Goal: Task Accomplishment & Management: Use online tool/utility

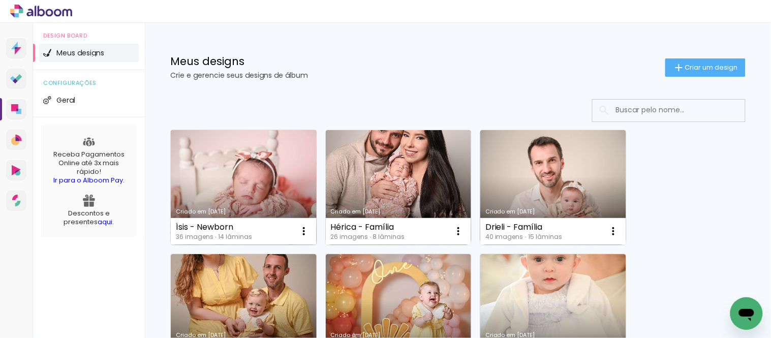
click at [239, 166] on link "Criado em [DATE]" at bounding box center [244, 187] width 146 height 115
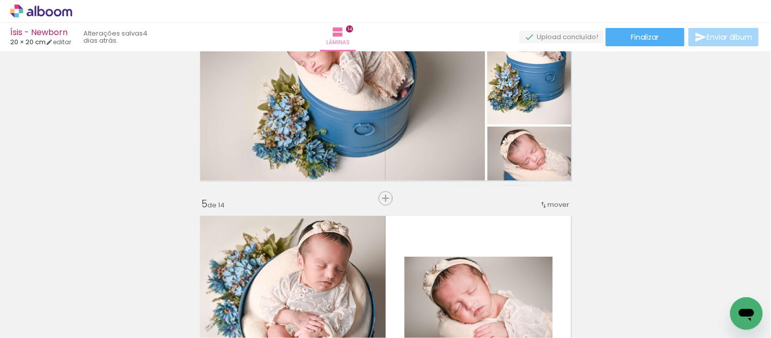
scroll to position [790, 0]
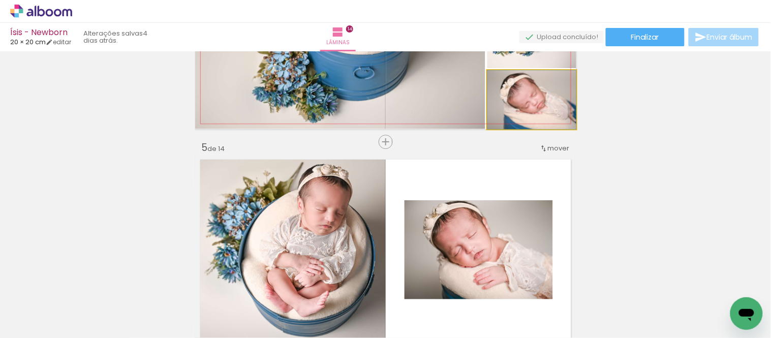
drag, startPoint x: 484, startPoint y: 89, endPoint x: 542, endPoint y: 101, distance: 58.6
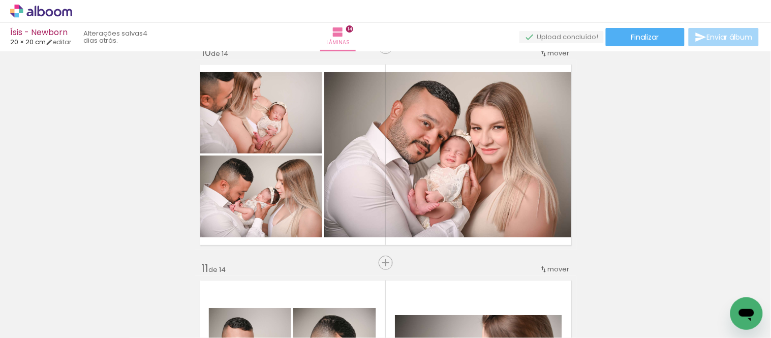
scroll to position [1976, 0]
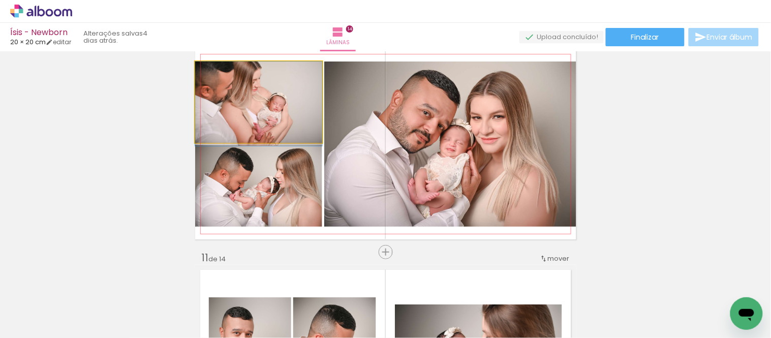
drag, startPoint x: 251, startPoint y: 113, endPoint x: 249, endPoint y: 130, distance: 16.8
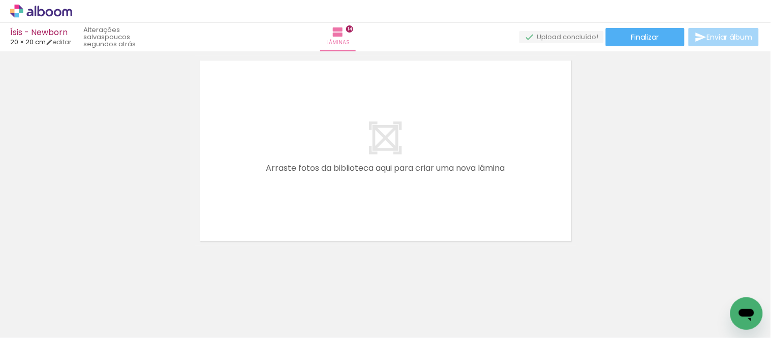
scroll to position [0, 0]
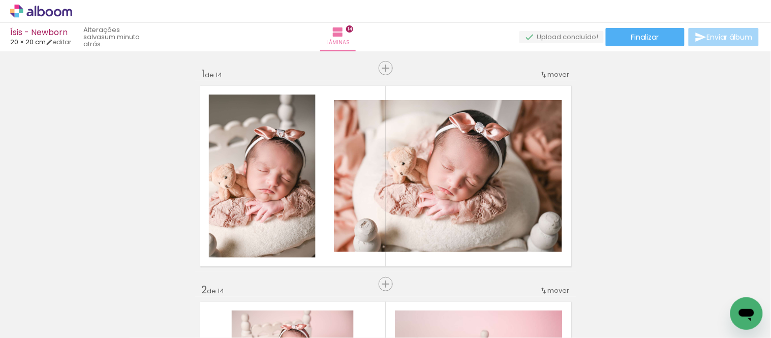
scroll to position [3050, 0]
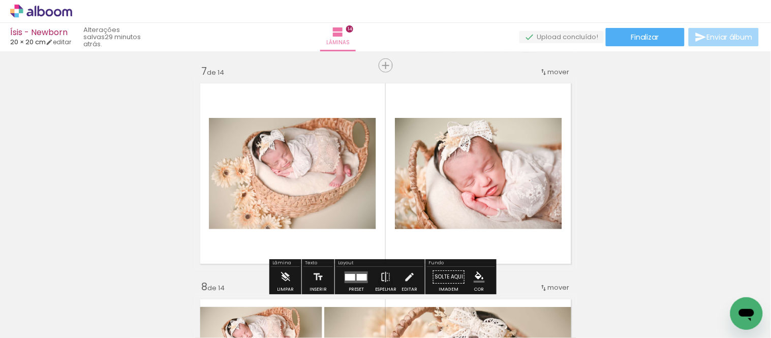
scroll to position [1355, 0]
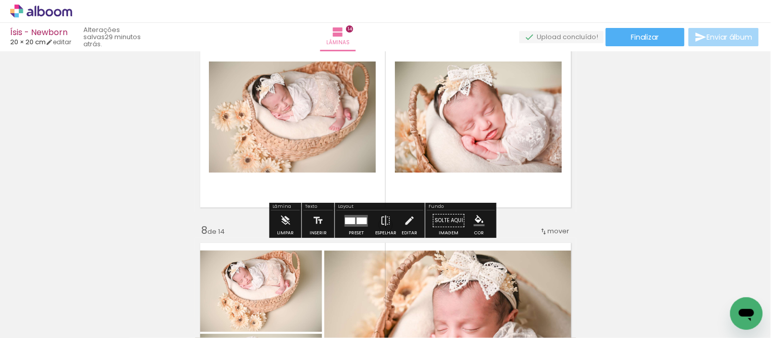
click at [346, 222] on div at bounding box center [350, 221] width 10 height 7
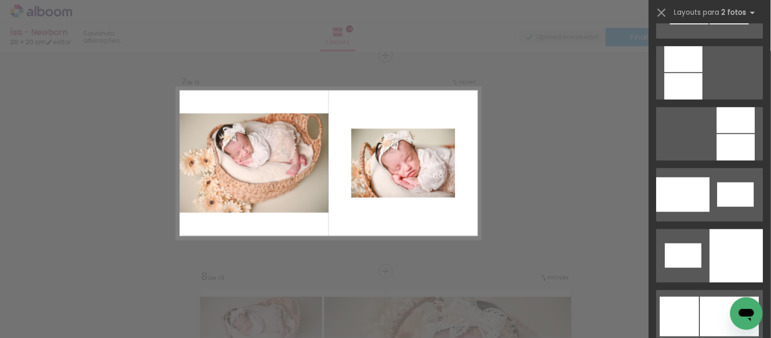
scroll to position [1186, 0]
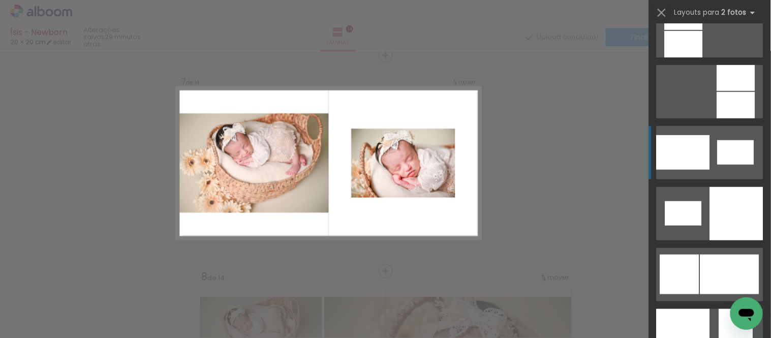
click at [702, 157] on div at bounding box center [683, 152] width 53 height 35
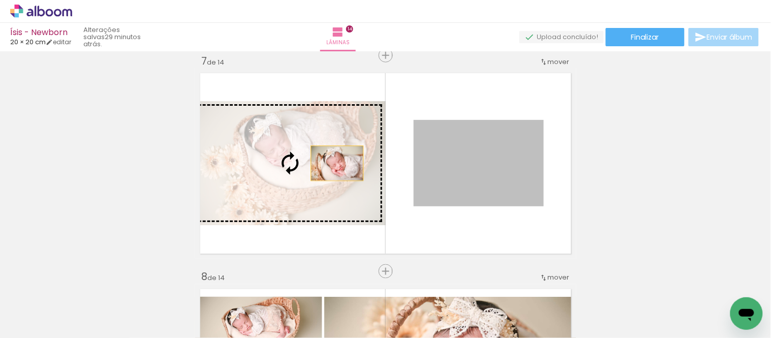
drag, startPoint x: 481, startPoint y: 164, endPoint x: 333, endPoint y: 163, distance: 147.9
click at [0, 0] on slot at bounding box center [0, 0] width 0 height 0
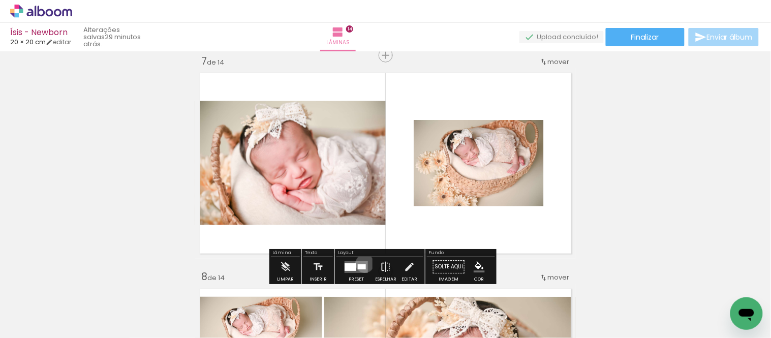
click at [362, 264] on div at bounding box center [362, 266] width 8 height 5
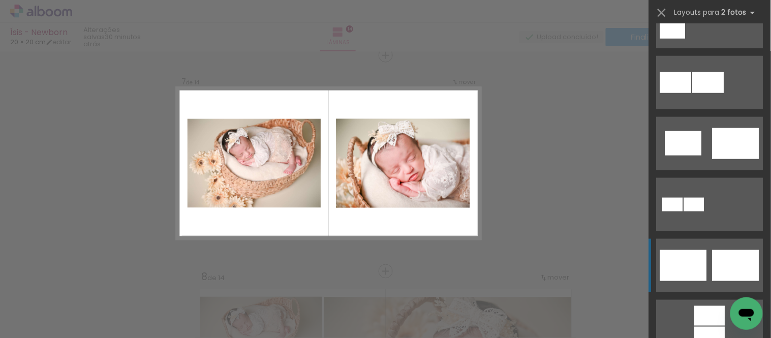
scroll to position [207, 0]
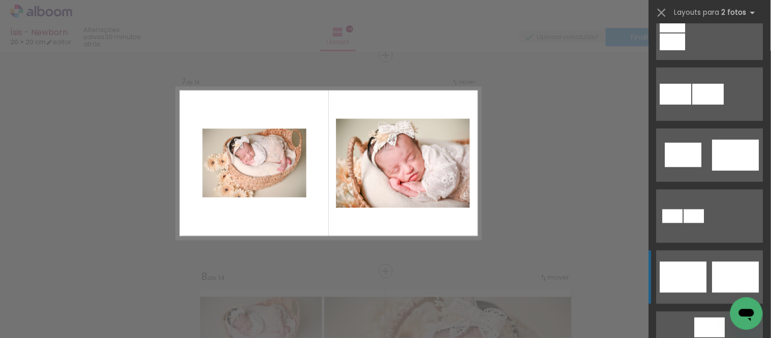
click at [719, 145] on div at bounding box center [736, 155] width 47 height 31
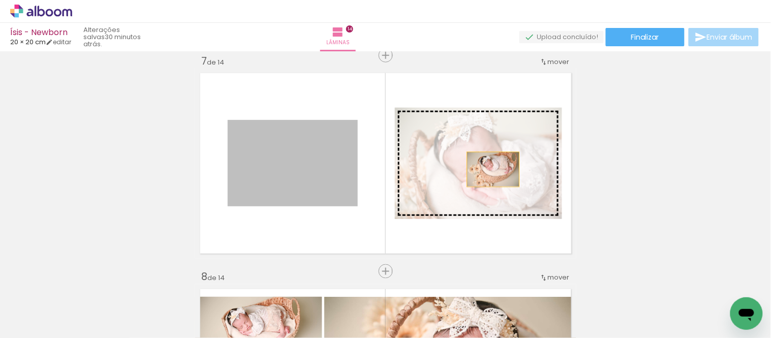
drag, startPoint x: 322, startPoint y: 169, endPoint x: 489, endPoint y: 169, distance: 166.7
click at [0, 0] on slot at bounding box center [0, 0] width 0 height 0
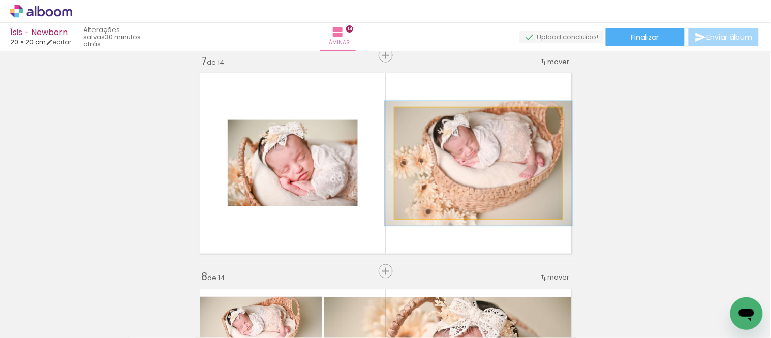
type paper-slider "112"
click at [423, 120] on div at bounding box center [423, 118] width 16 height 16
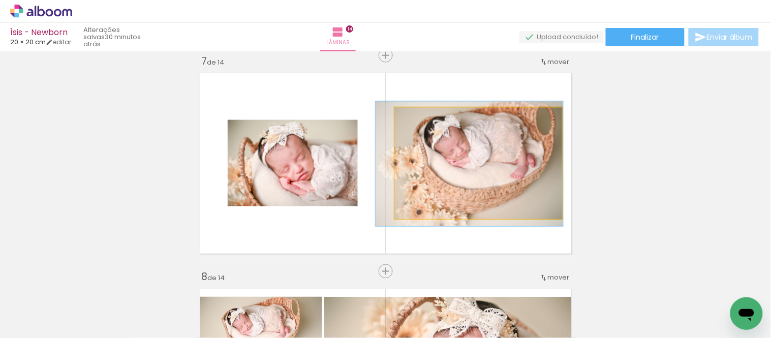
drag, startPoint x: 479, startPoint y: 181, endPoint x: 470, endPoint y: 182, distance: 9.2
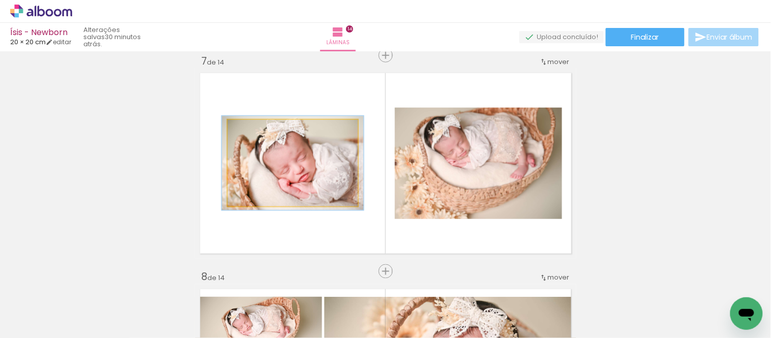
type paper-slider "109"
click at [250, 129] on div at bounding box center [254, 130] width 9 height 9
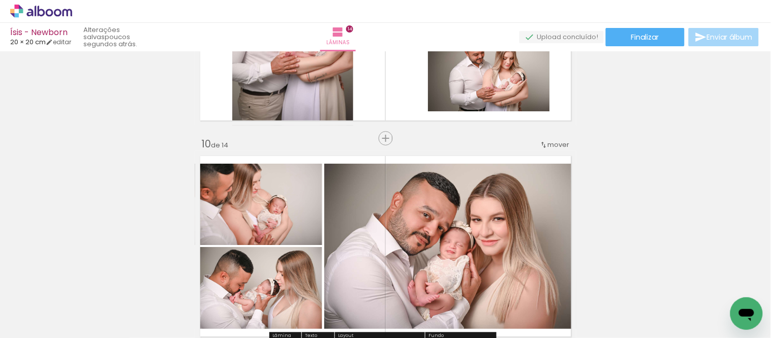
scroll to position [1874, 0]
click at [383, 136] on span "Inserir lâmina" at bounding box center [391, 139] width 40 height 7
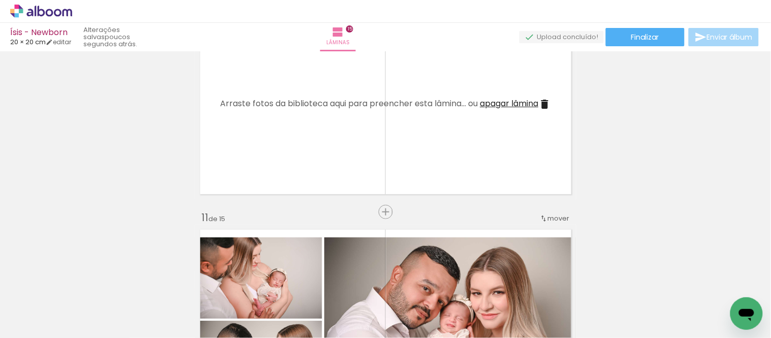
scroll to position [2043, 0]
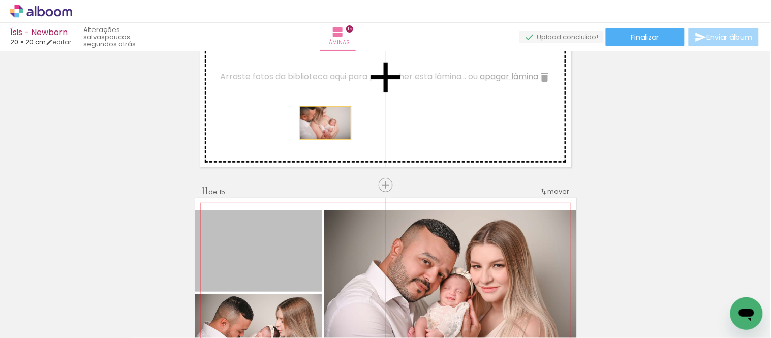
drag, startPoint x: 270, startPoint y: 236, endPoint x: 321, endPoint y: 123, distance: 124.0
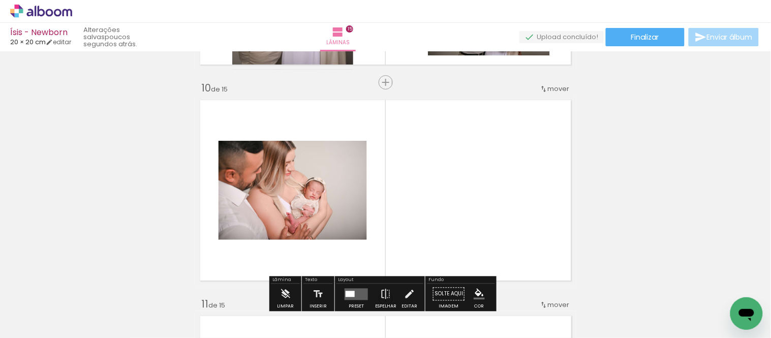
scroll to position [1987, 0]
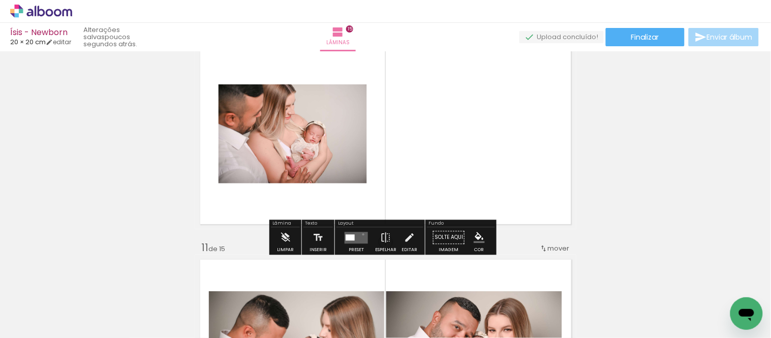
click at [361, 234] on quentale-layouter at bounding box center [356, 238] width 23 height 12
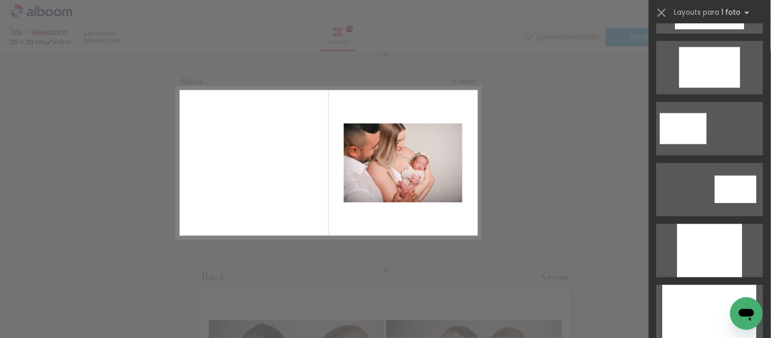
scroll to position [451, 0]
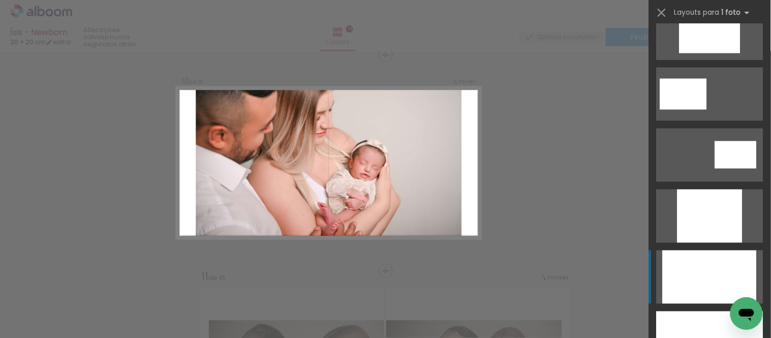
click at [688, 275] on div at bounding box center [710, 277] width 94 height 53
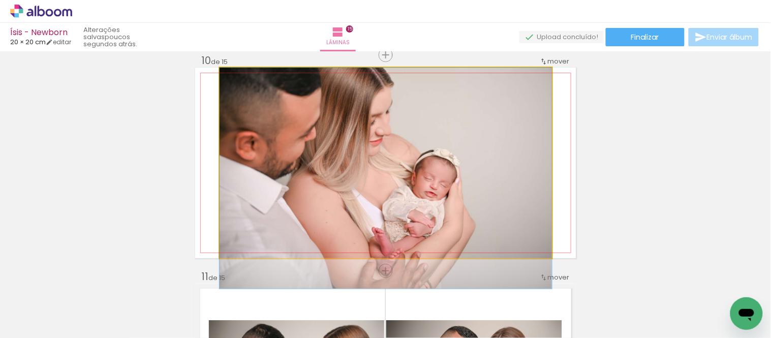
drag, startPoint x: 437, startPoint y: 151, endPoint x: 441, endPoint y: 193, distance: 41.8
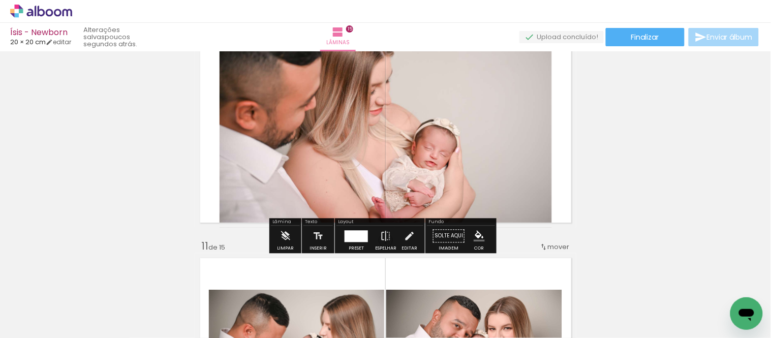
scroll to position [2014, 0]
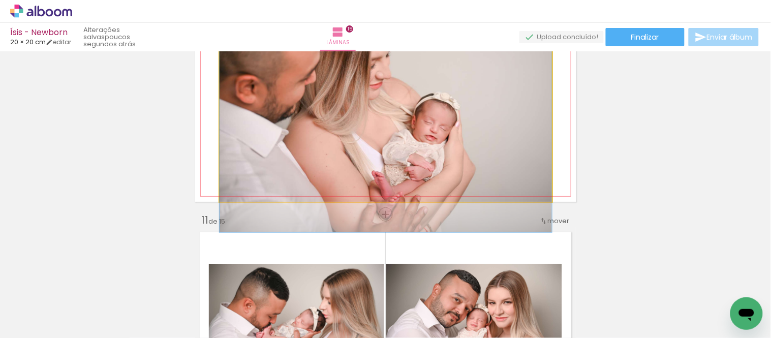
drag, startPoint x: 433, startPoint y: 130, endPoint x: 429, endPoint y: 168, distance: 38.3
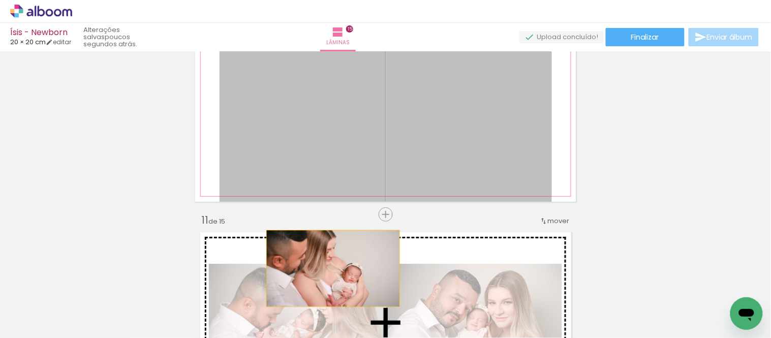
drag, startPoint x: 399, startPoint y: 130, endPoint x: 329, endPoint y: 268, distance: 154.8
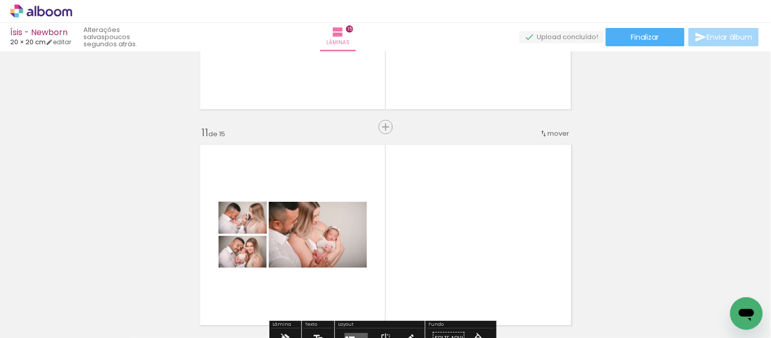
scroll to position [2127, 0]
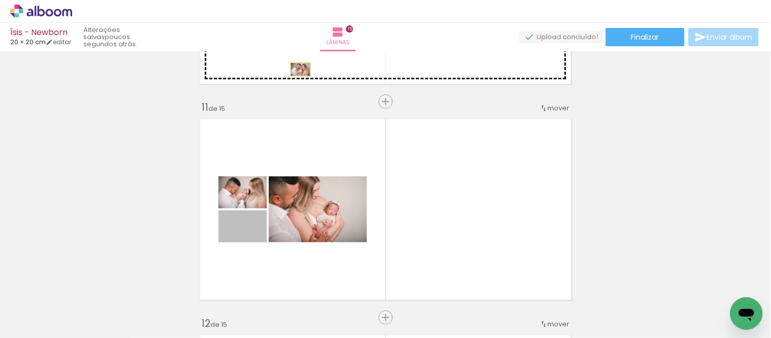
drag, startPoint x: 255, startPoint y: 228, endPoint x: 296, endPoint y: 69, distance: 164.0
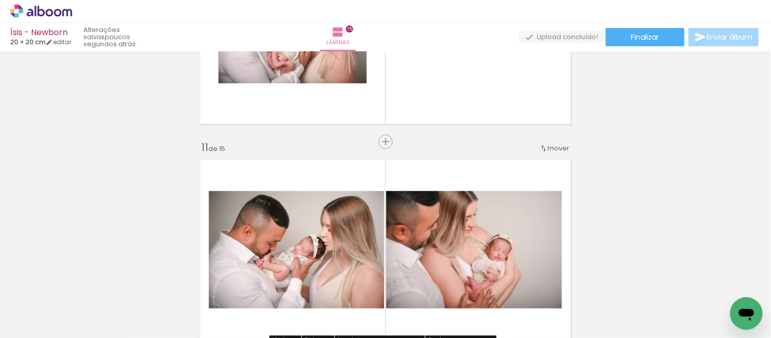
scroll to position [2014, 0]
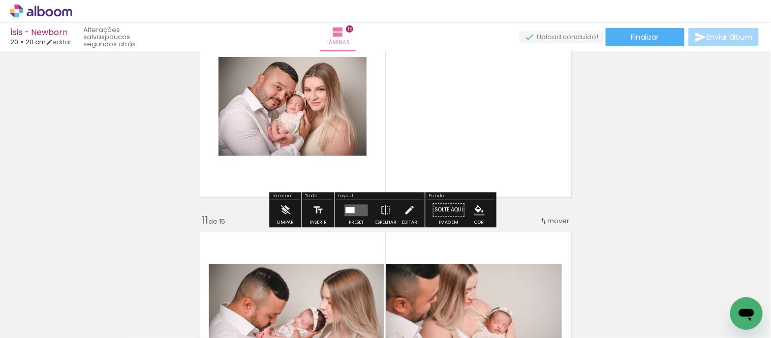
click at [354, 210] on quentale-layouter at bounding box center [356, 210] width 23 height 12
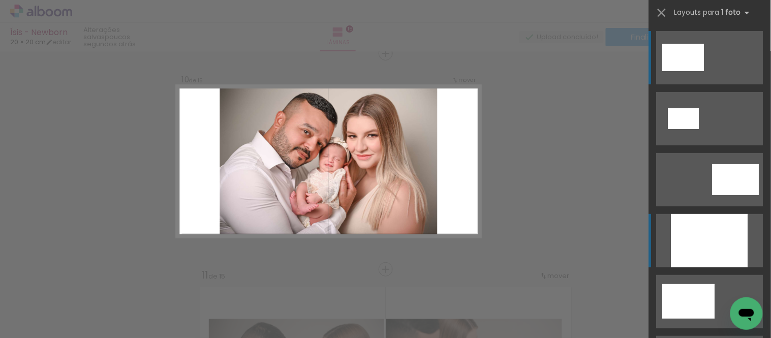
scroll to position [1958, 0]
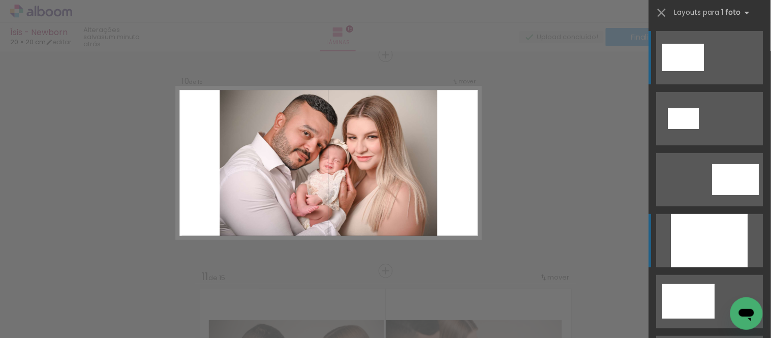
click at [730, 232] on div at bounding box center [710, 240] width 77 height 53
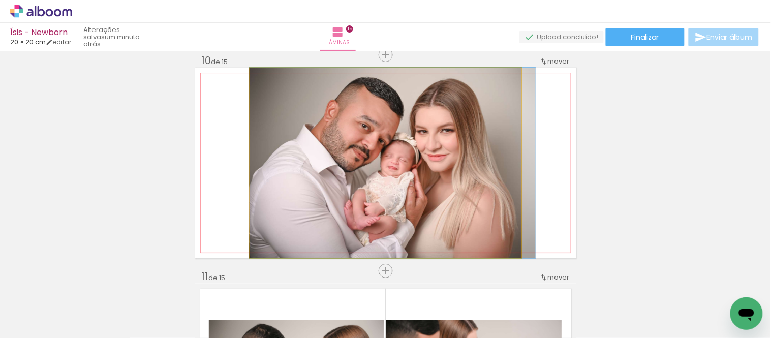
drag, startPoint x: 399, startPoint y: 200, endPoint x: 452, endPoint y: 199, distance: 53.9
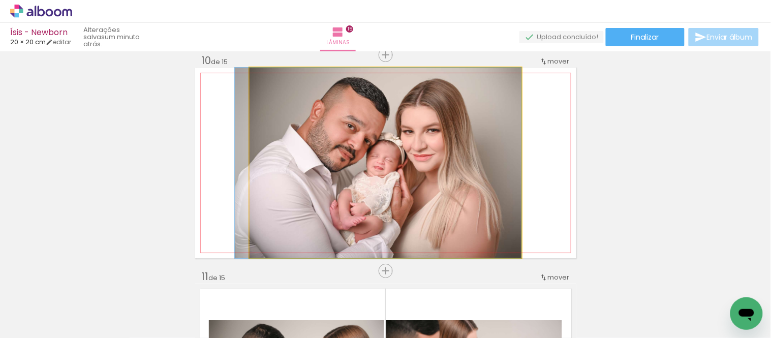
drag, startPoint x: 448, startPoint y: 190, endPoint x: 413, endPoint y: 195, distance: 35.4
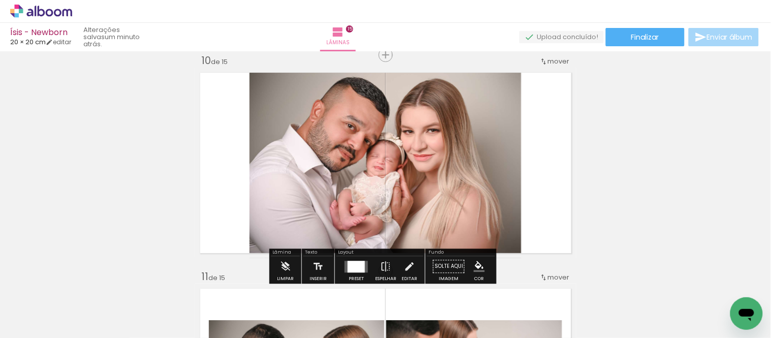
click at [358, 265] on div at bounding box center [356, 267] width 17 height 12
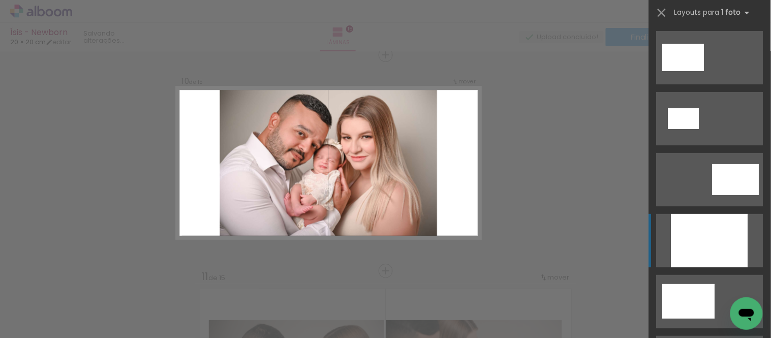
scroll to position [183, 0]
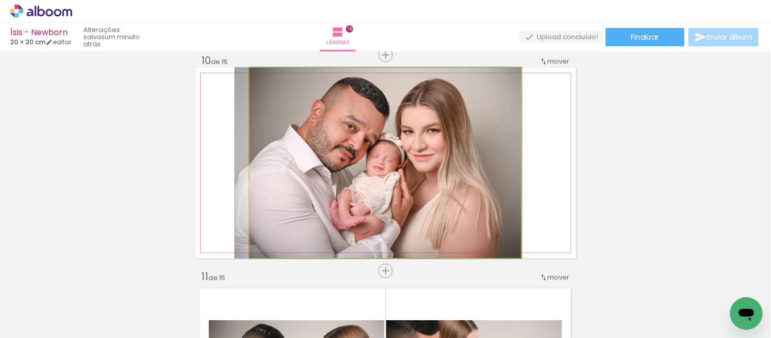
drag, startPoint x: 398, startPoint y: 176, endPoint x: 382, endPoint y: 216, distance: 42.7
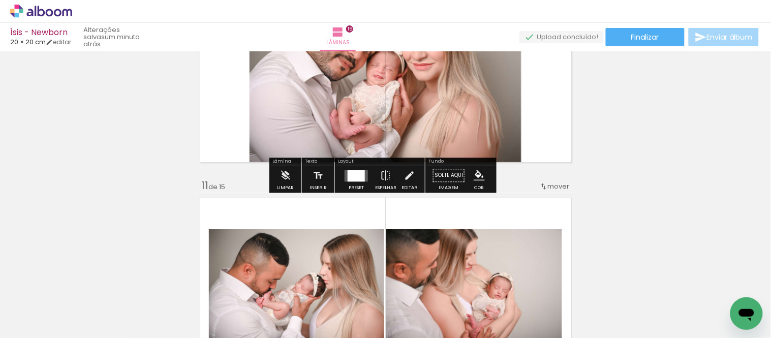
scroll to position [2070, 0]
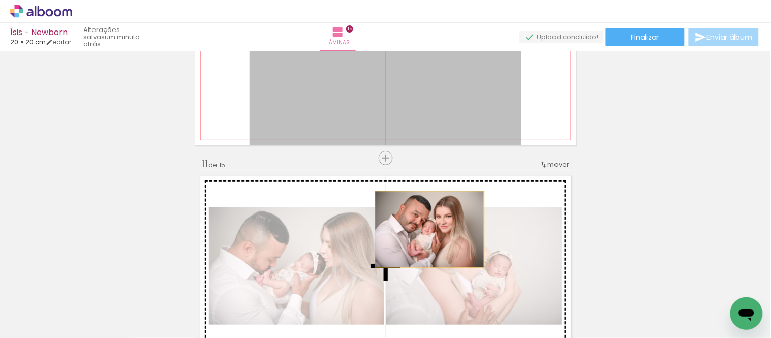
drag, startPoint x: 429, startPoint y: 100, endPoint x: 427, endPoint y: 245, distance: 144.4
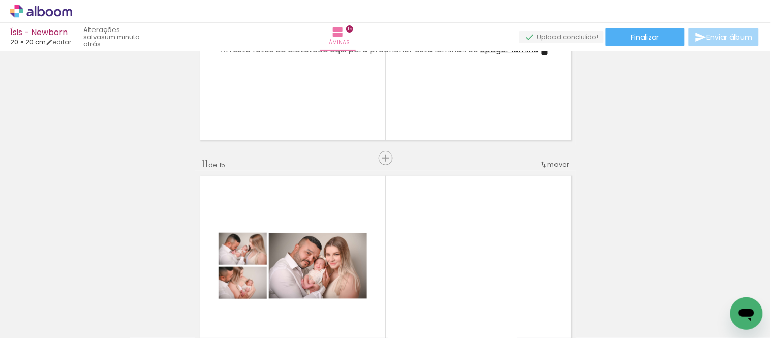
scroll to position [2127, 0]
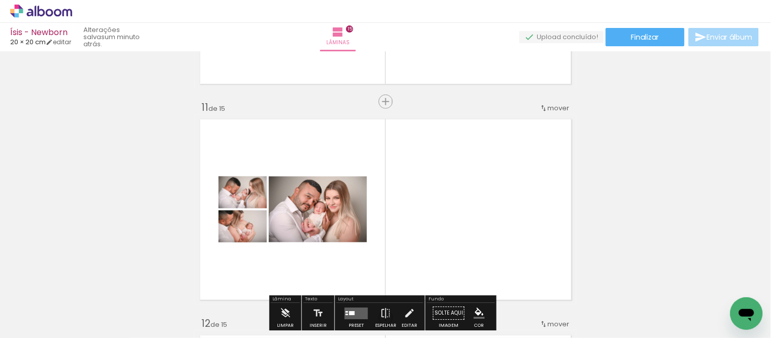
click at [216, 189] on quentale-layouter at bounding box center [385, 209] width 381 height 191
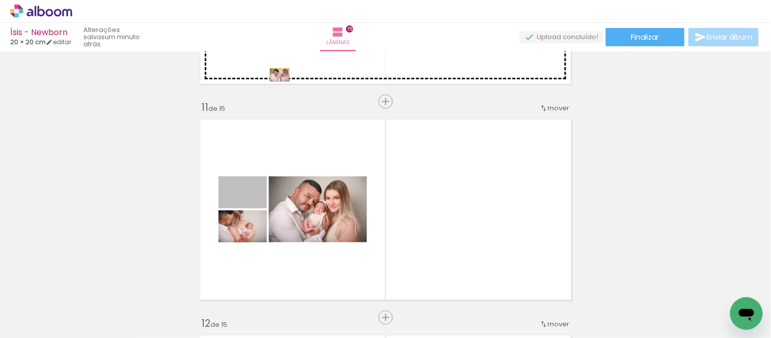
drag, startPoint x: 215, startPoint y: 187, endPoint x: 276, endPoint y: 75, distance: 127.1
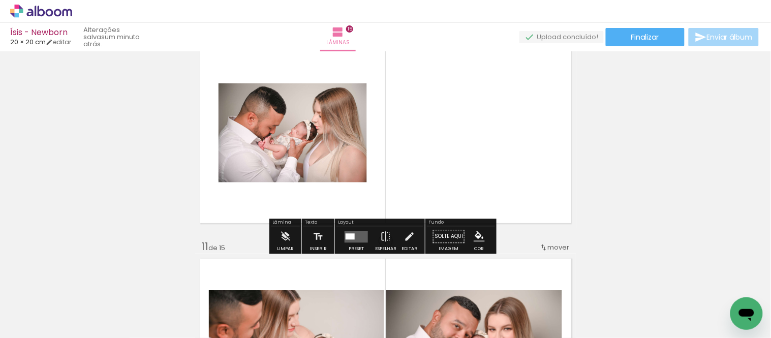
scroll to position [1958, 0]
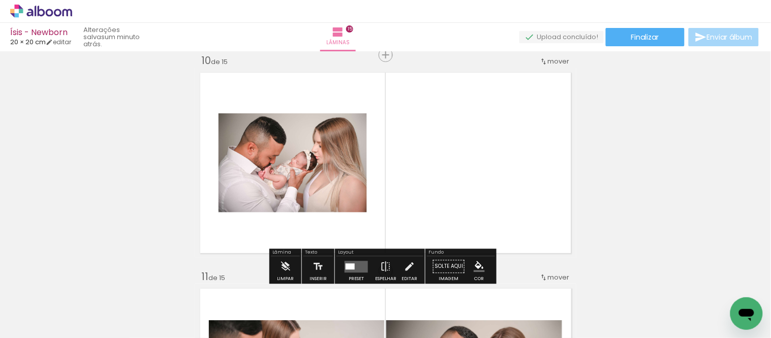
click at [361, 264] on quentale-layouter at bounding box center [356, 267] width 23 height 12
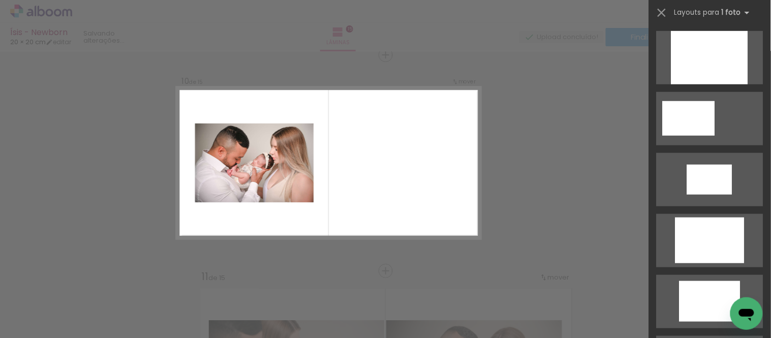
scroll to position [0, 0]
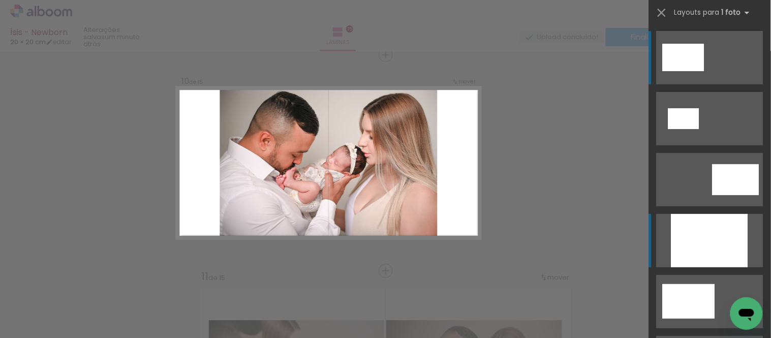
click at [728, 229] on div at bounding box center [710, 240] width 77 height 53
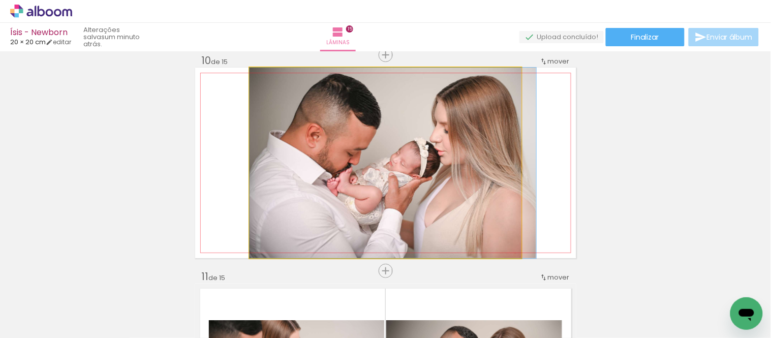
drag, startPoint x: 442, startPoint y: 172, endPoint x: 457, endPoint y: 172, distance: 15.2
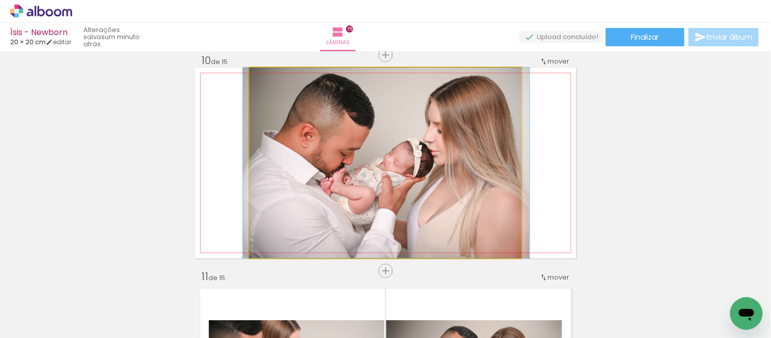
drag, startPoint x: 450, startPoint y: 177, endPoint x: 445, endPoint y: 212, distance: 35.4
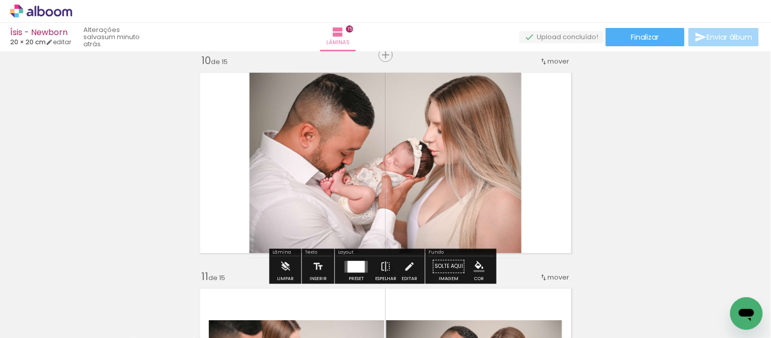
click at [355, 265] on div at bounding box center [356, 267] width 17 height 12
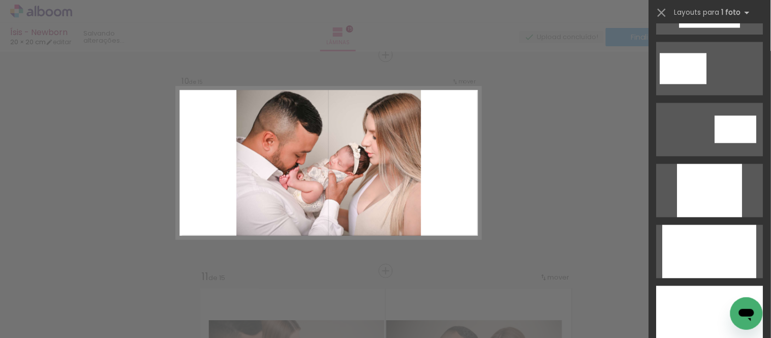
scroll to position [522, 0]
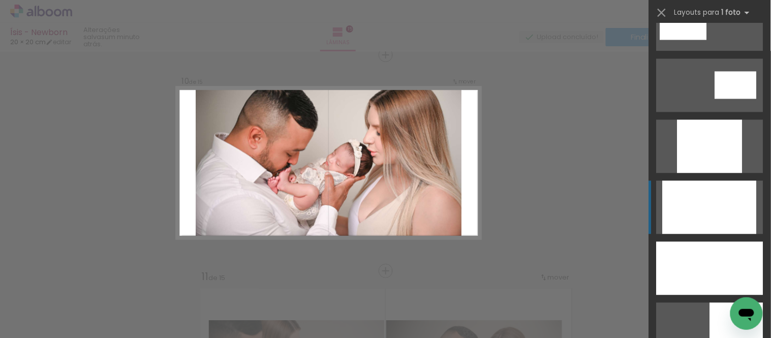
click at [694, 211] on div at bounding box center [710, 206] width 94 height 53
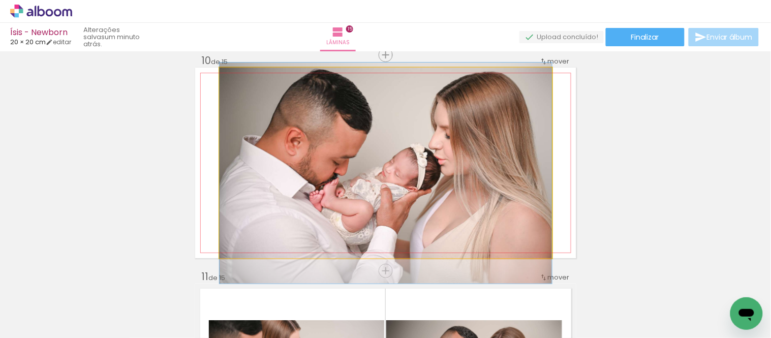
drag, startPoint x: 370, startPoint y: 188, endPoint x: 370, endPoint y: 198, distance: 10.2
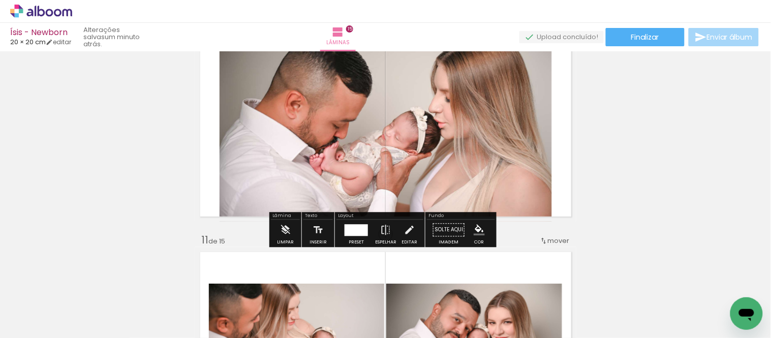
scroll to position [2014, 0]
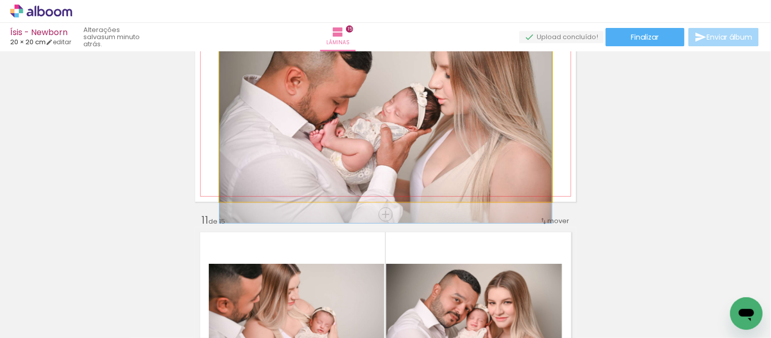
drag, startPoint x: 501, startPoint y: 128, endPoint x: 511, endPoint y: 124, distance: 11.4
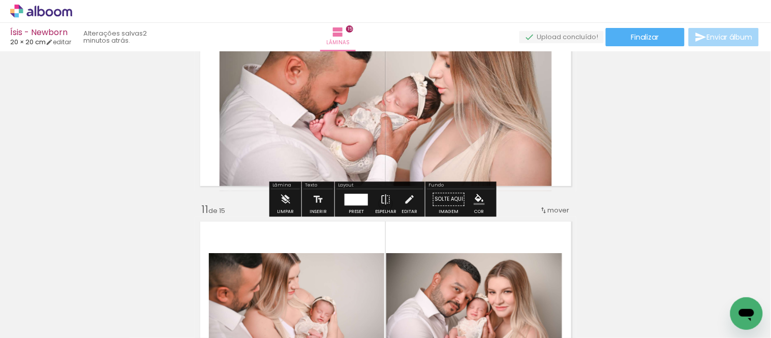
scroll to position [2070, 0]
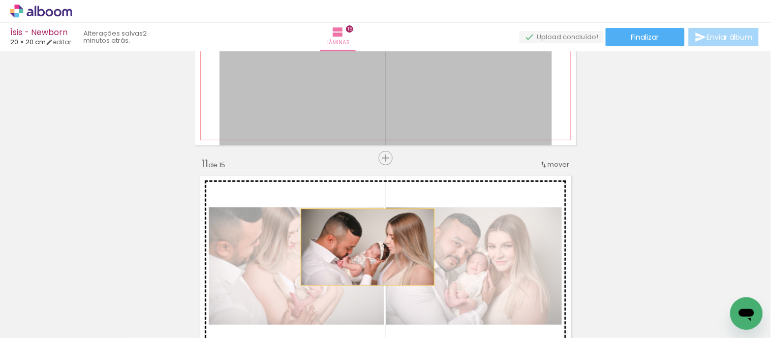
drag, startPoint x: 364, startPoint y: 86, endPoint x: 363, endPoint y: 249, distance: 162.7
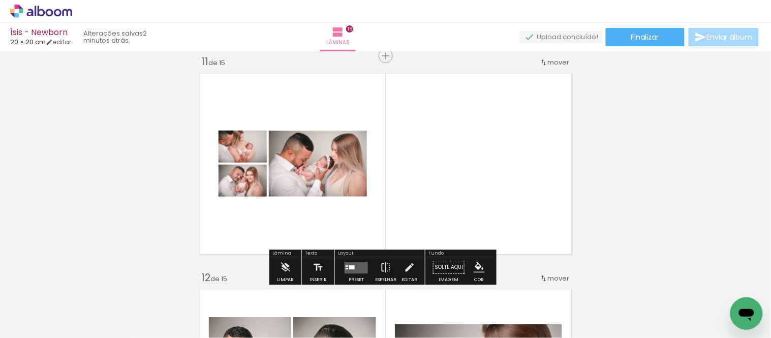
scroll to position [2183, 0]
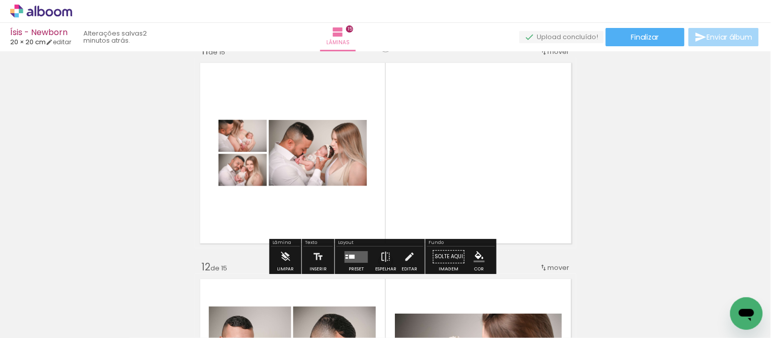
click at [354, 253] on quentale-layouter at bounding box center [356, 257] width 23 height 12
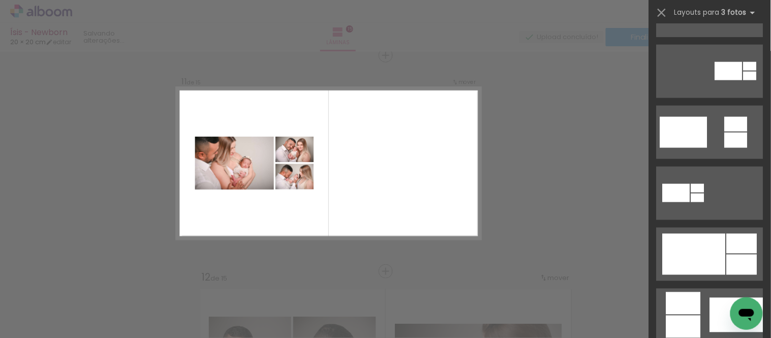
scroll to position [451, 0]
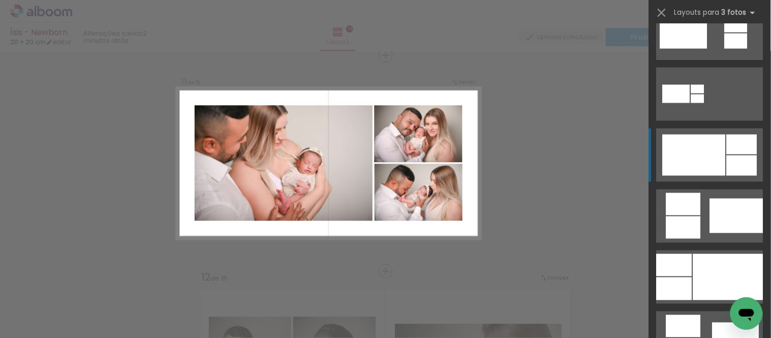
click at [710, 144] on div at bounding box center [694, 155] width 63 height 41
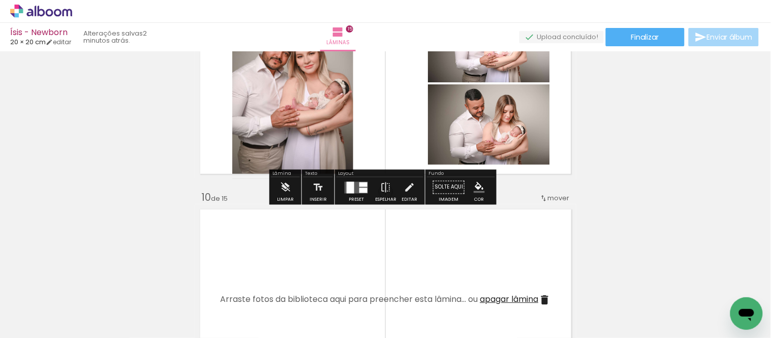
scroll to position [1834, 0]
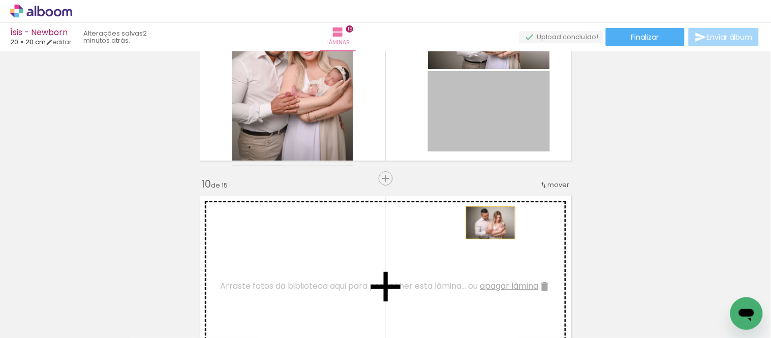
drag, startPoint x: 505, startPoint y: 125, endPoint x: 486, endPoint y: 223, distance: 99.9
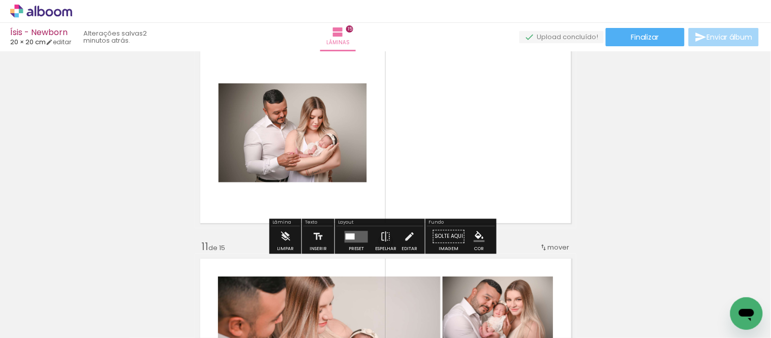
scroll to position [2004, 0]
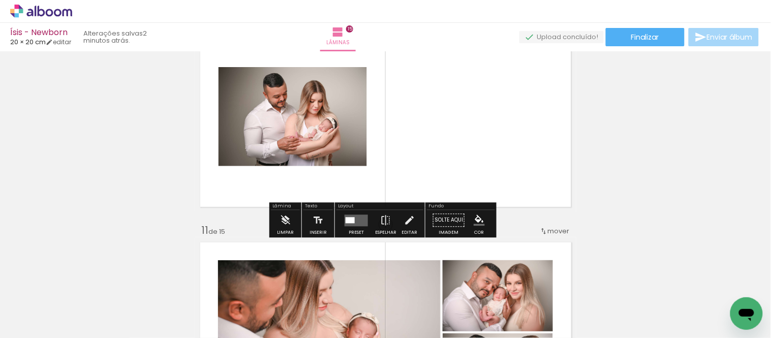
click at [352, 221] on quentale-layouter at bounding box center [356, 221] width 23 height 12
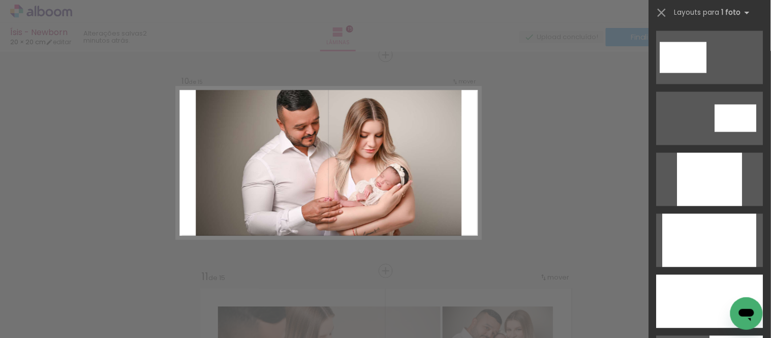
scroll to position [508, 0]
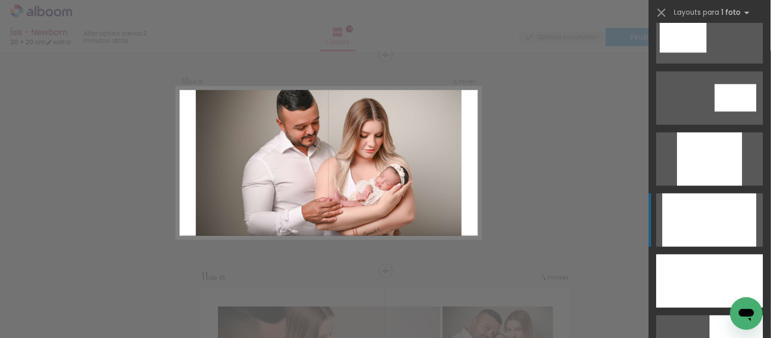
click at [712, 227] on div at bounding box center [710, 220] width 94 height 53
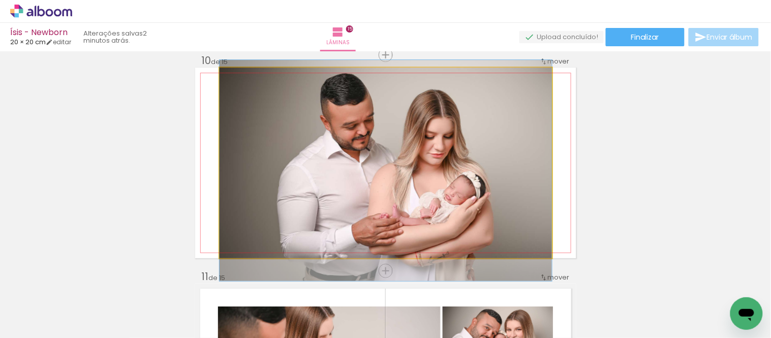
drag, startPoint x: 520, startPoint y: 189, endPoint x: 518, endPoint y: 196, distance: 7.8
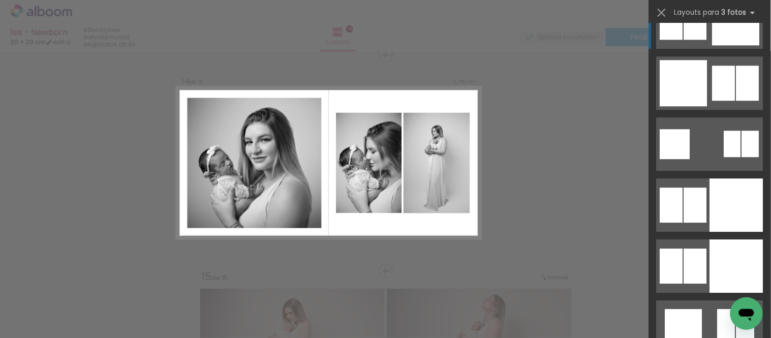
scroll to position [2659, 0]
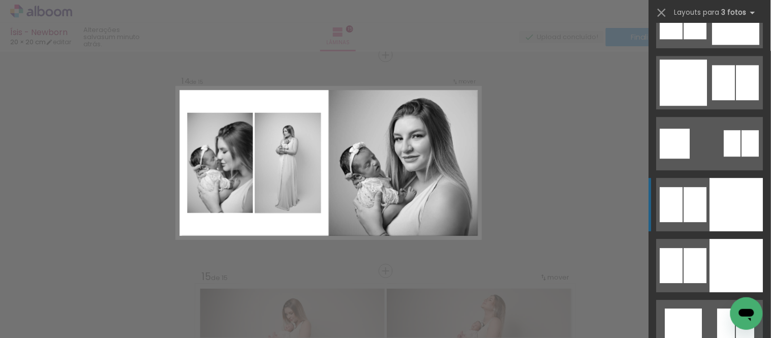
click at [710, 190] on div at bounding box center [736, 204] width 53 height 53
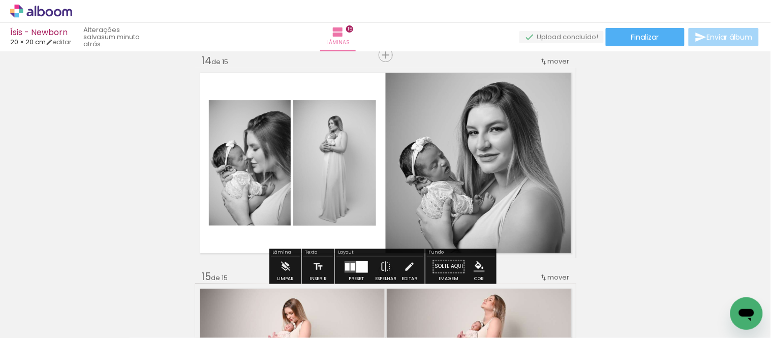
scroll to position [2878, 0]
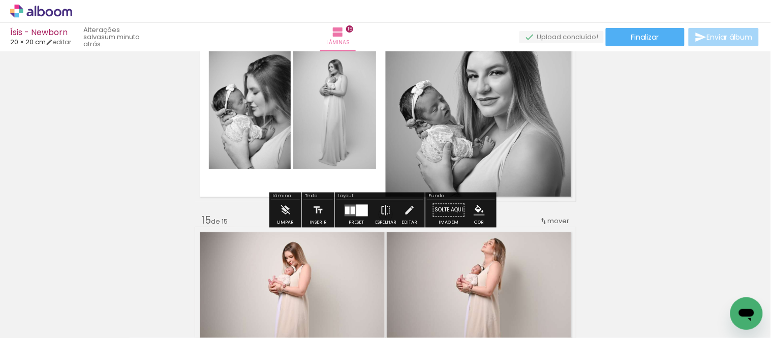
click at [356, 211] on div at bounding box center [362, 210] width 12 height 12
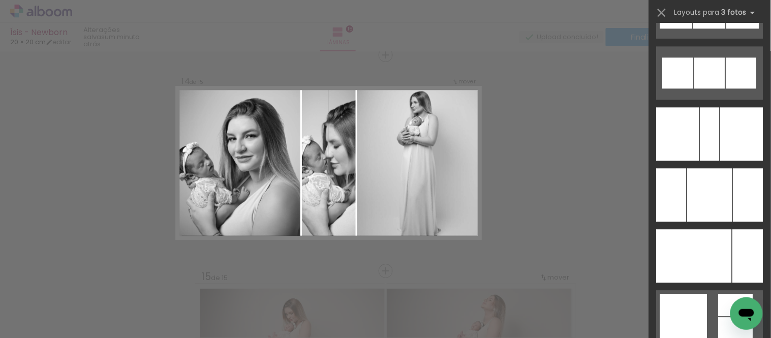
scroll to position [6590, 0]
